Goal: Information Seeking & Learning: Learn about a topic

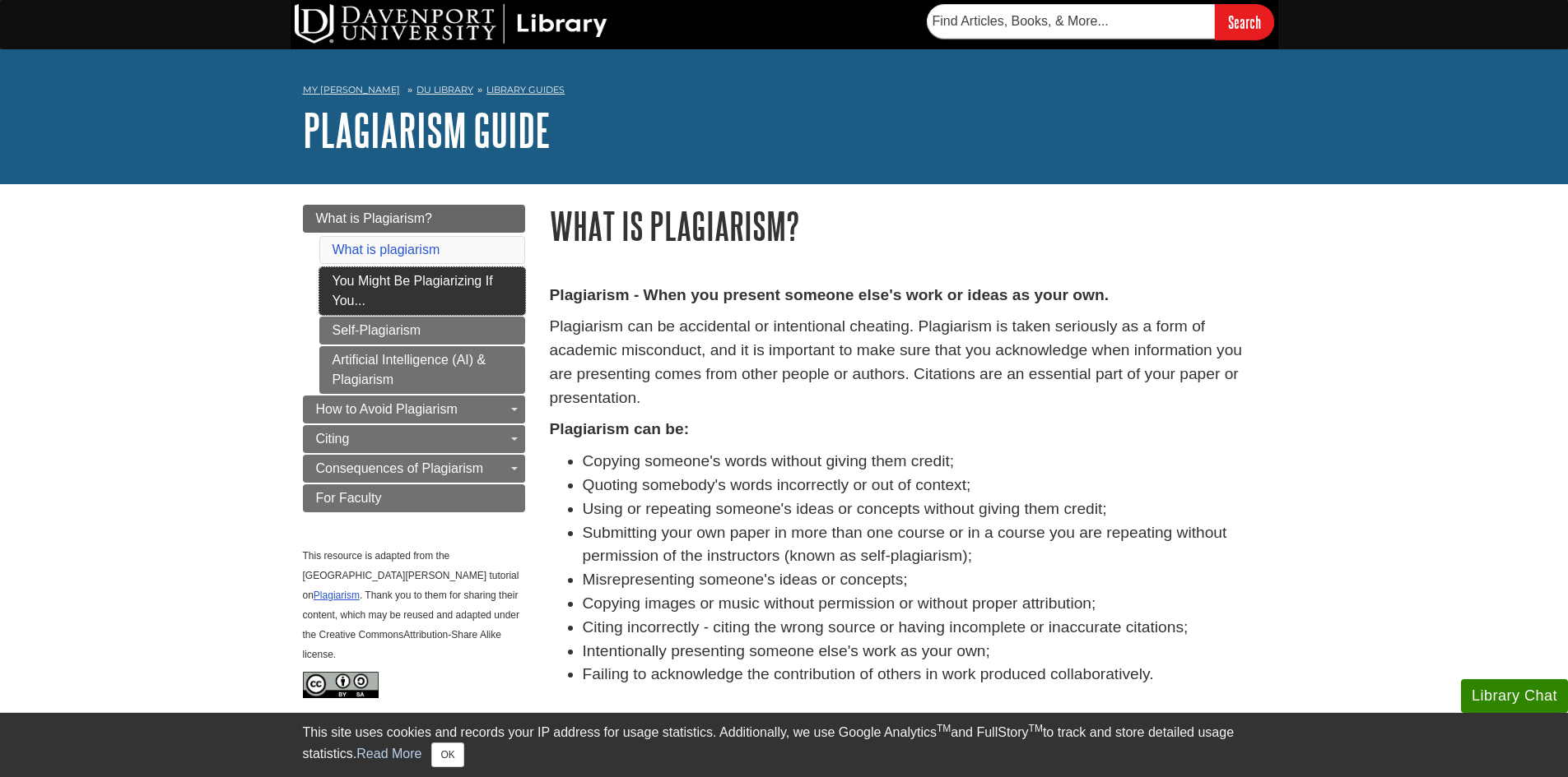
click at [423, 281] on link "You Might Be Plagiarizing If You..." at bounding box center [422, 291] width 206 height 48
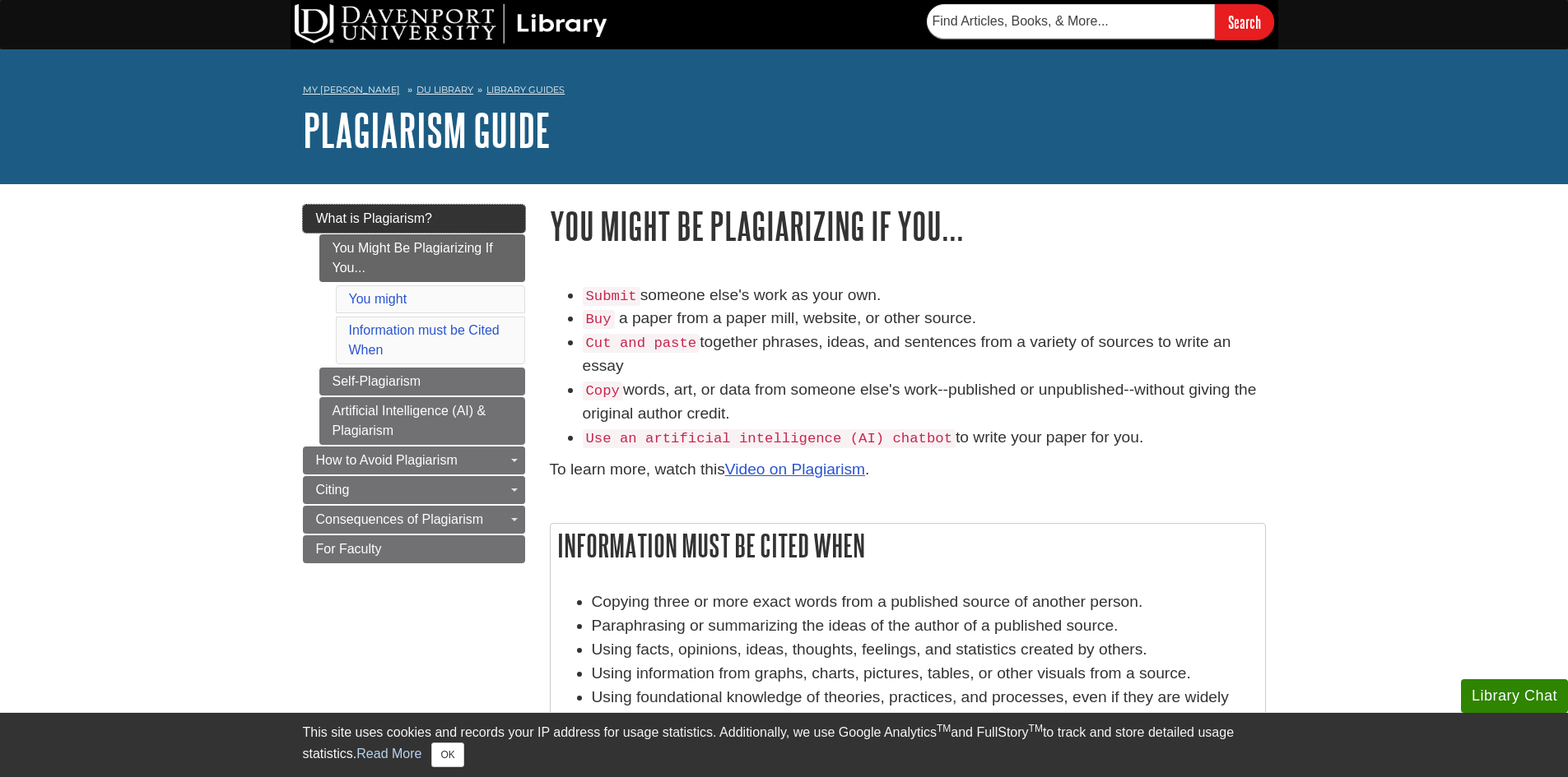
click at [409, 219] on span "What is Plagiarism?" at bounding box center [374, 218] width 116 height 14
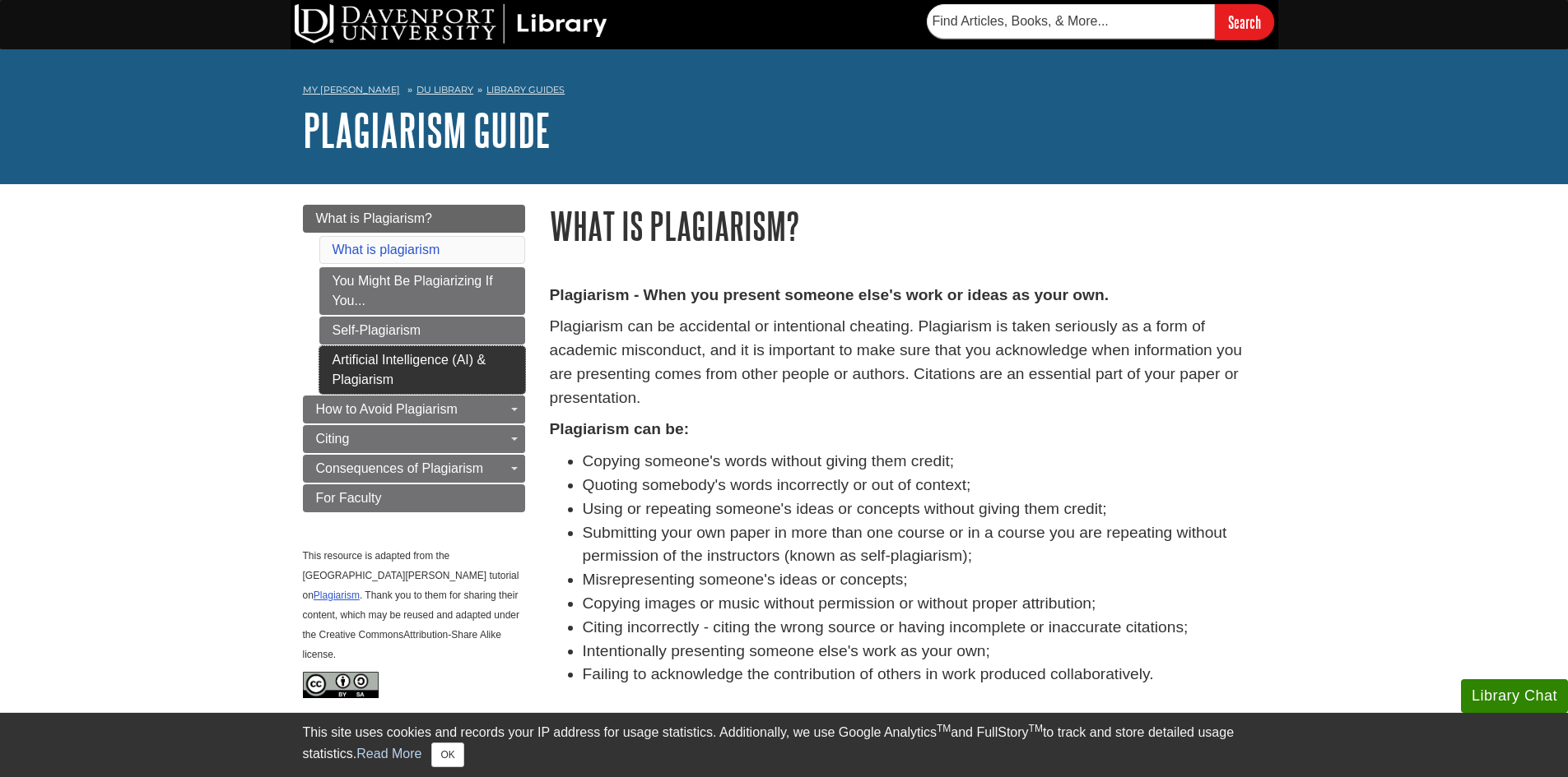
click at [413, 365] on link "Artificial Intelligence (AI) & Plagiarism" at bounding box center [422, 370] width 206 height 48
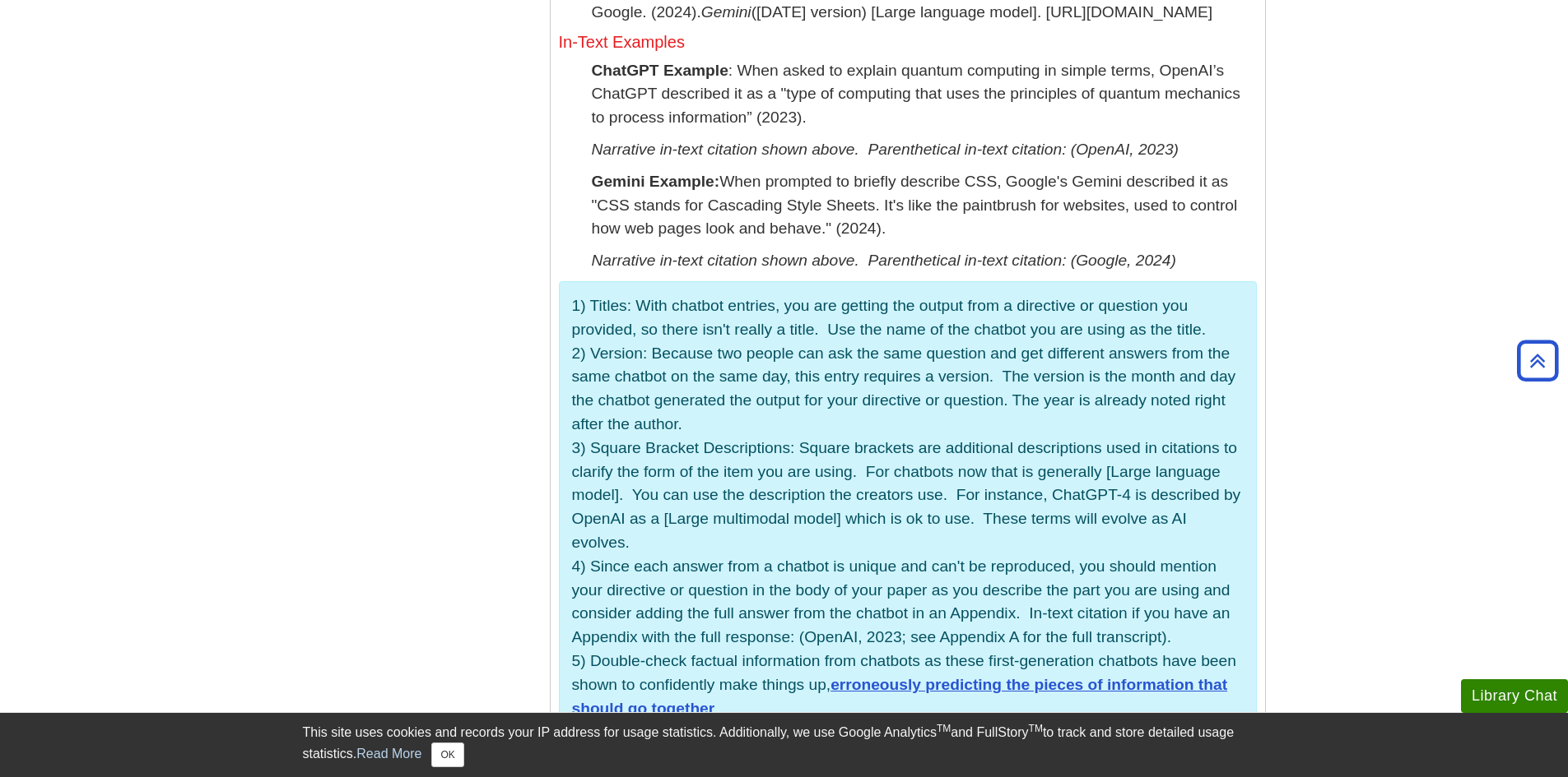
scroll to position [1069, 0]
